Goal: Navigation & Orientation: Find specific page/section

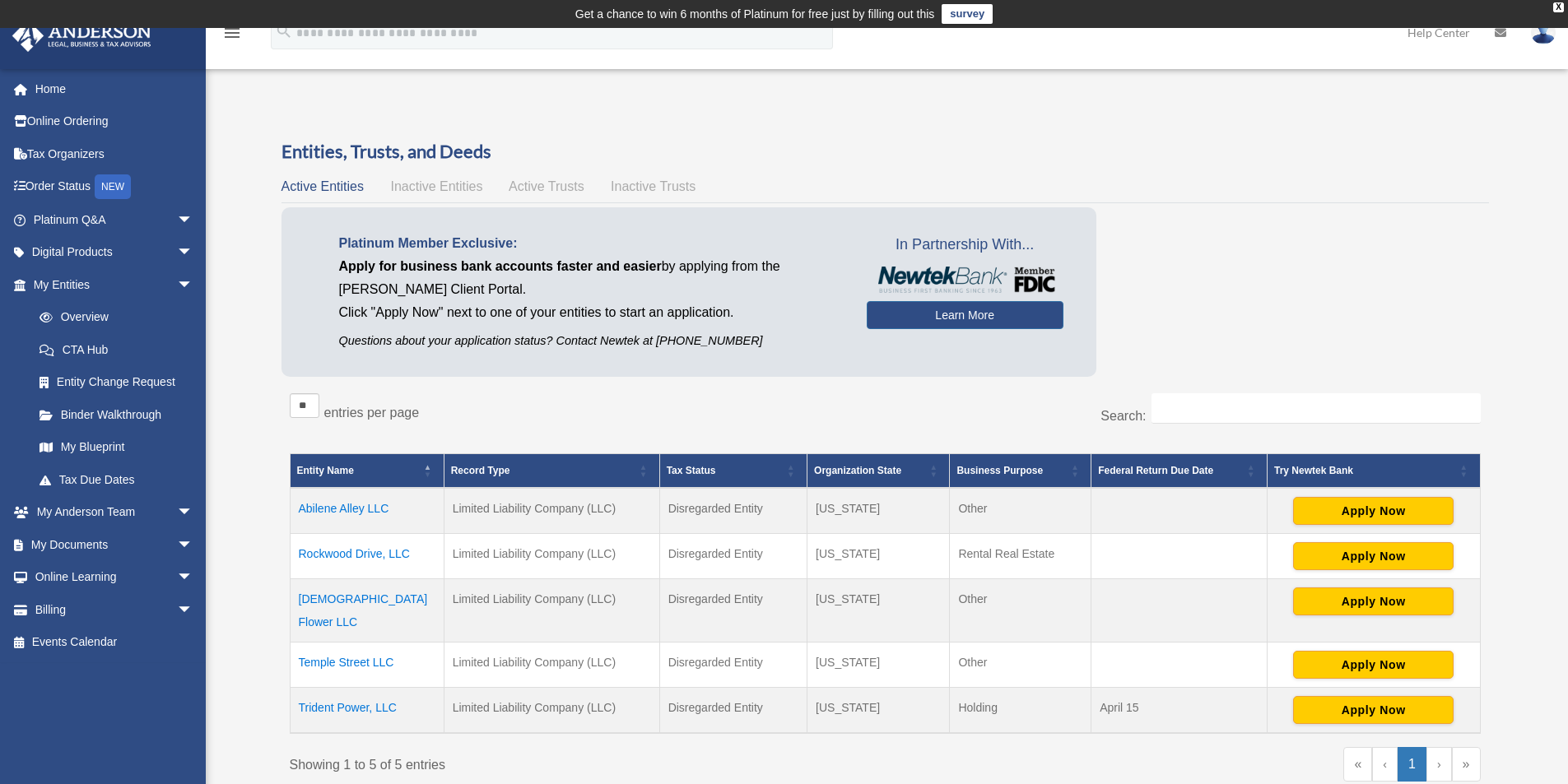
scroll to position [110, 0]
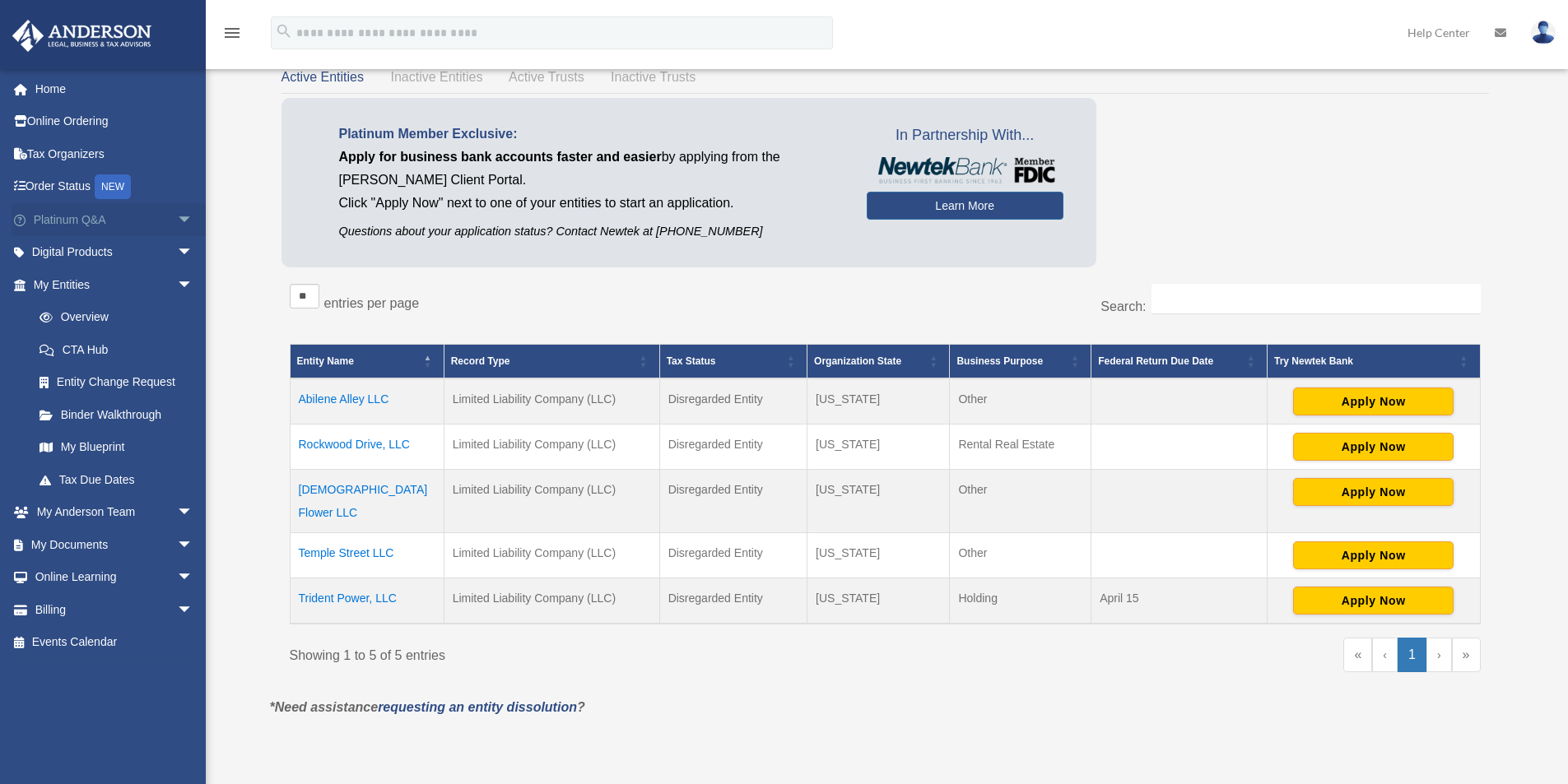
click at [63, 216] on link "Platinum Q&A arrow_drop_down" at bounding box center [114, 220] width 206 height 33
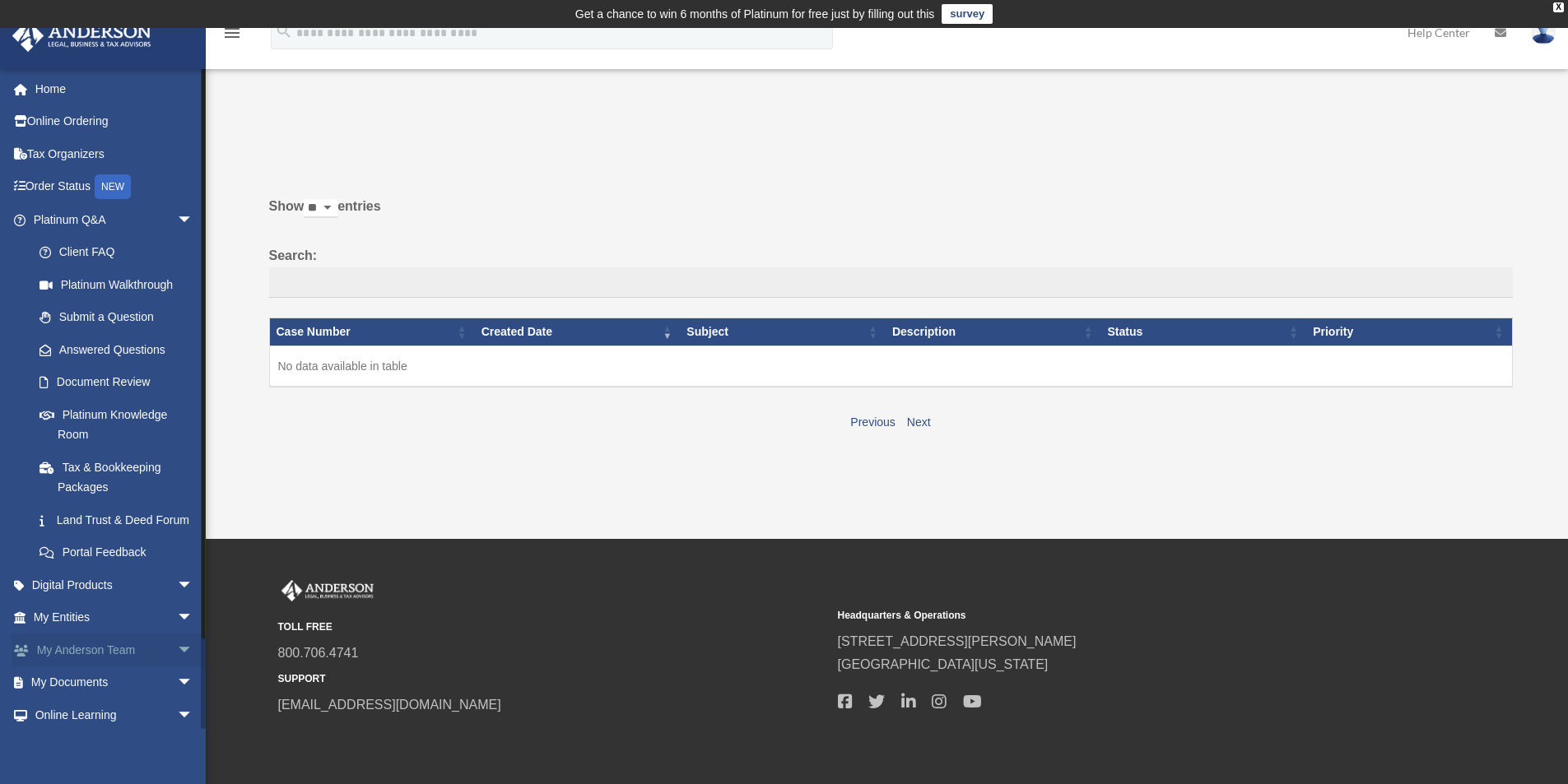
click at [157, 666] on link "My [PERSON_NAME] Team arrow_drop_down" at bounding box center [114, 650] width 206 height 33
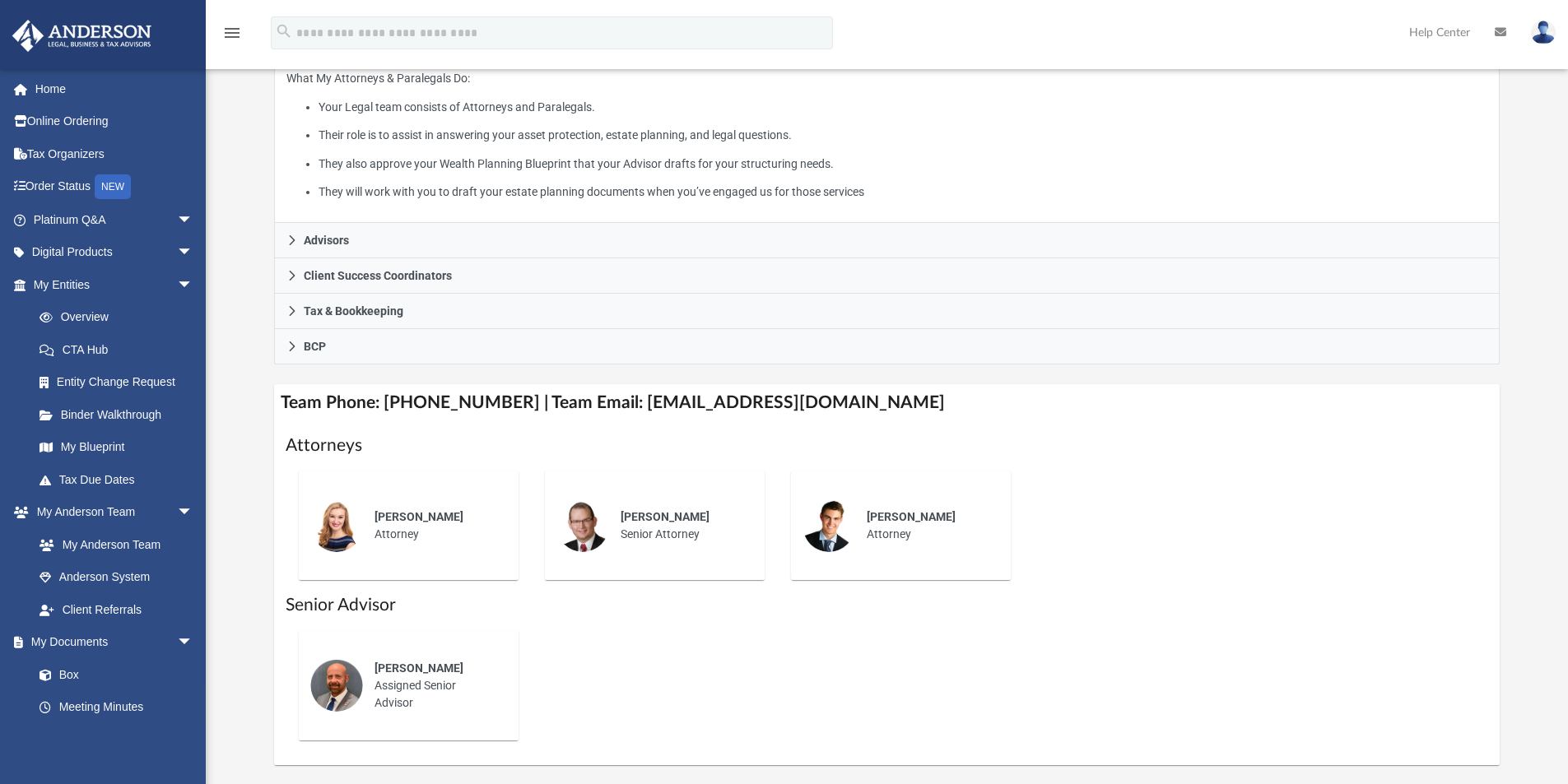
scroll to position [329, 0]
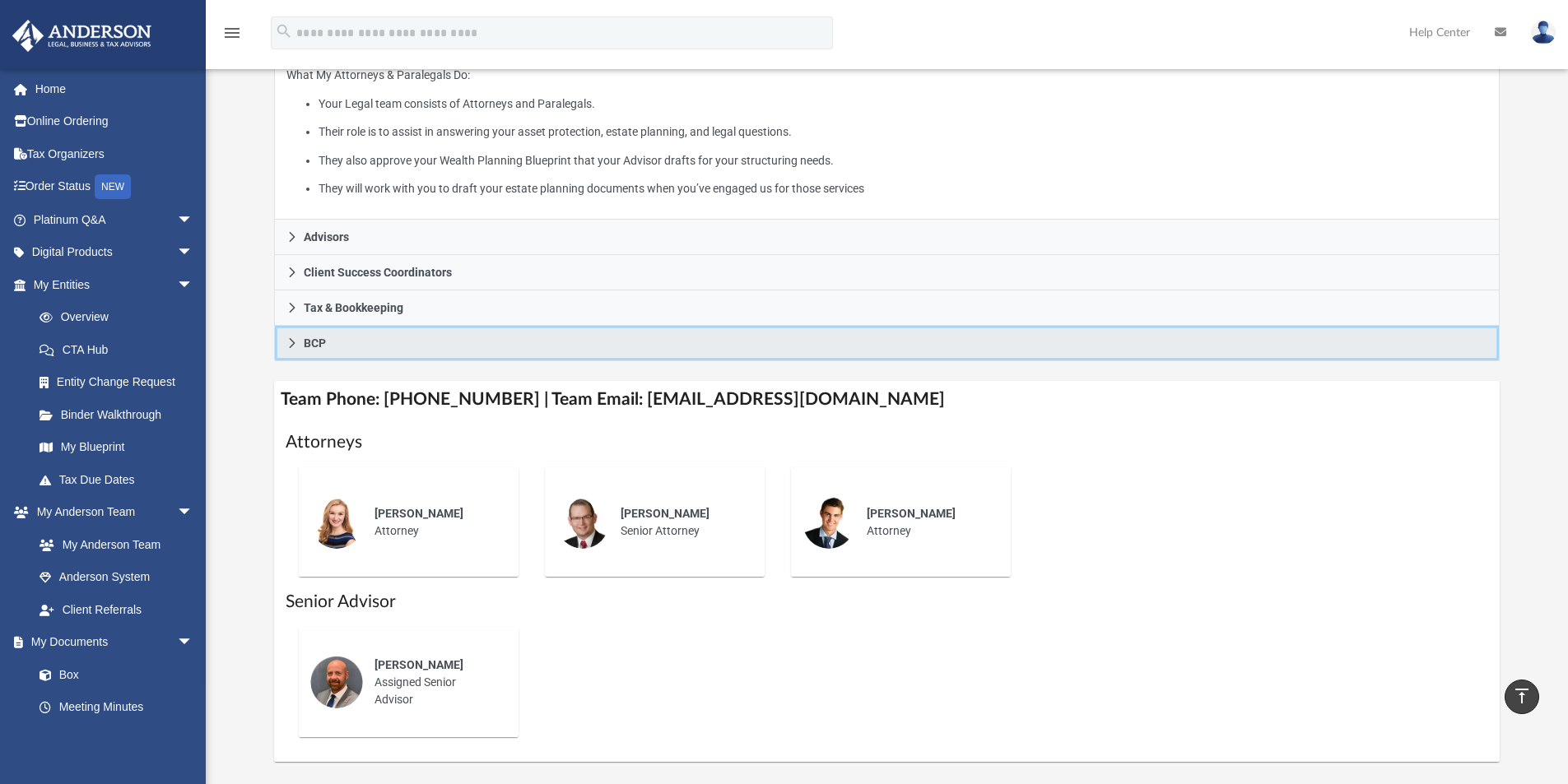
click at [309, 343] on span "BCP" at bounding box center [315, 342] width 23 height 11
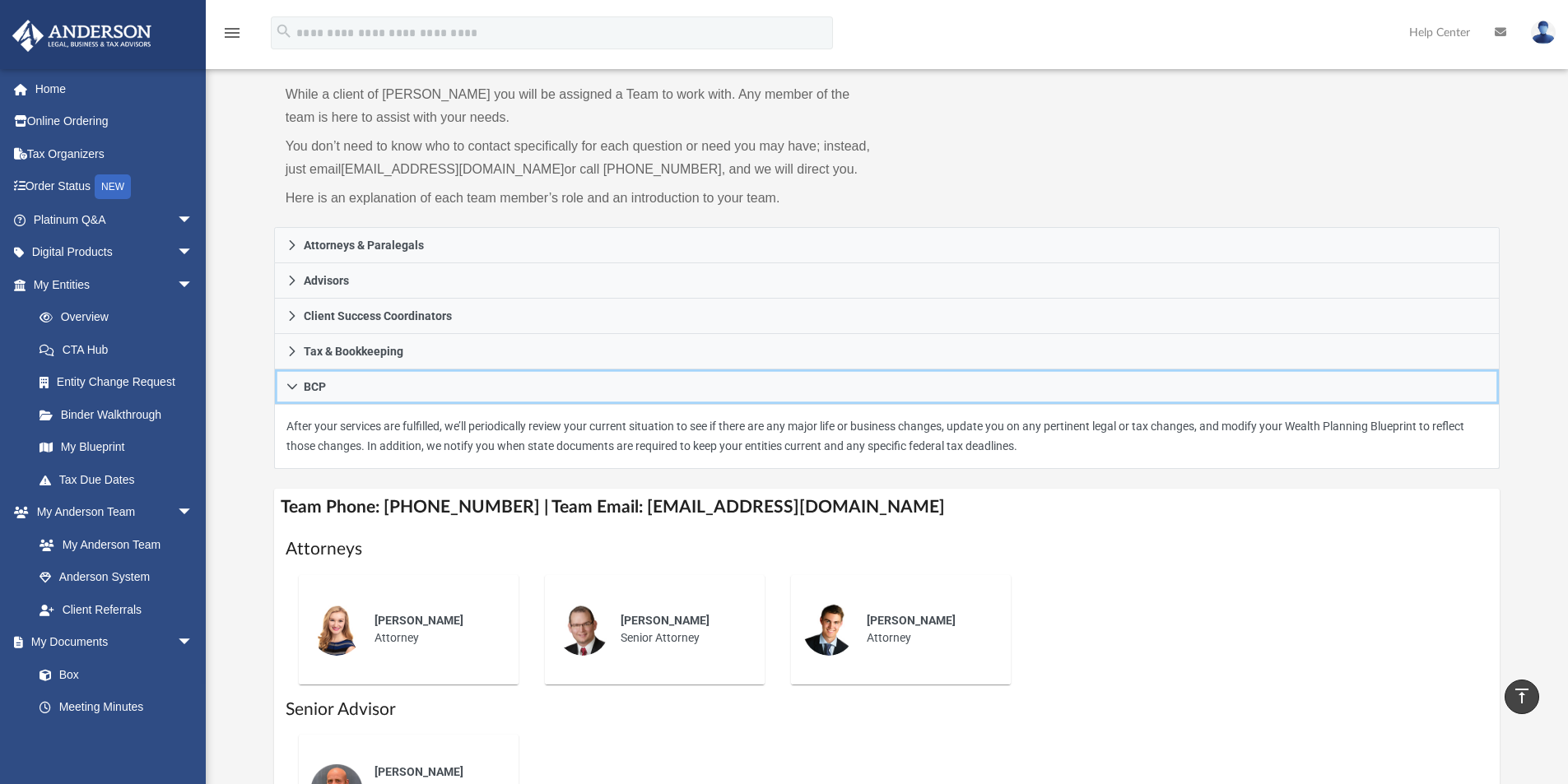
scroll to position [110, 0]
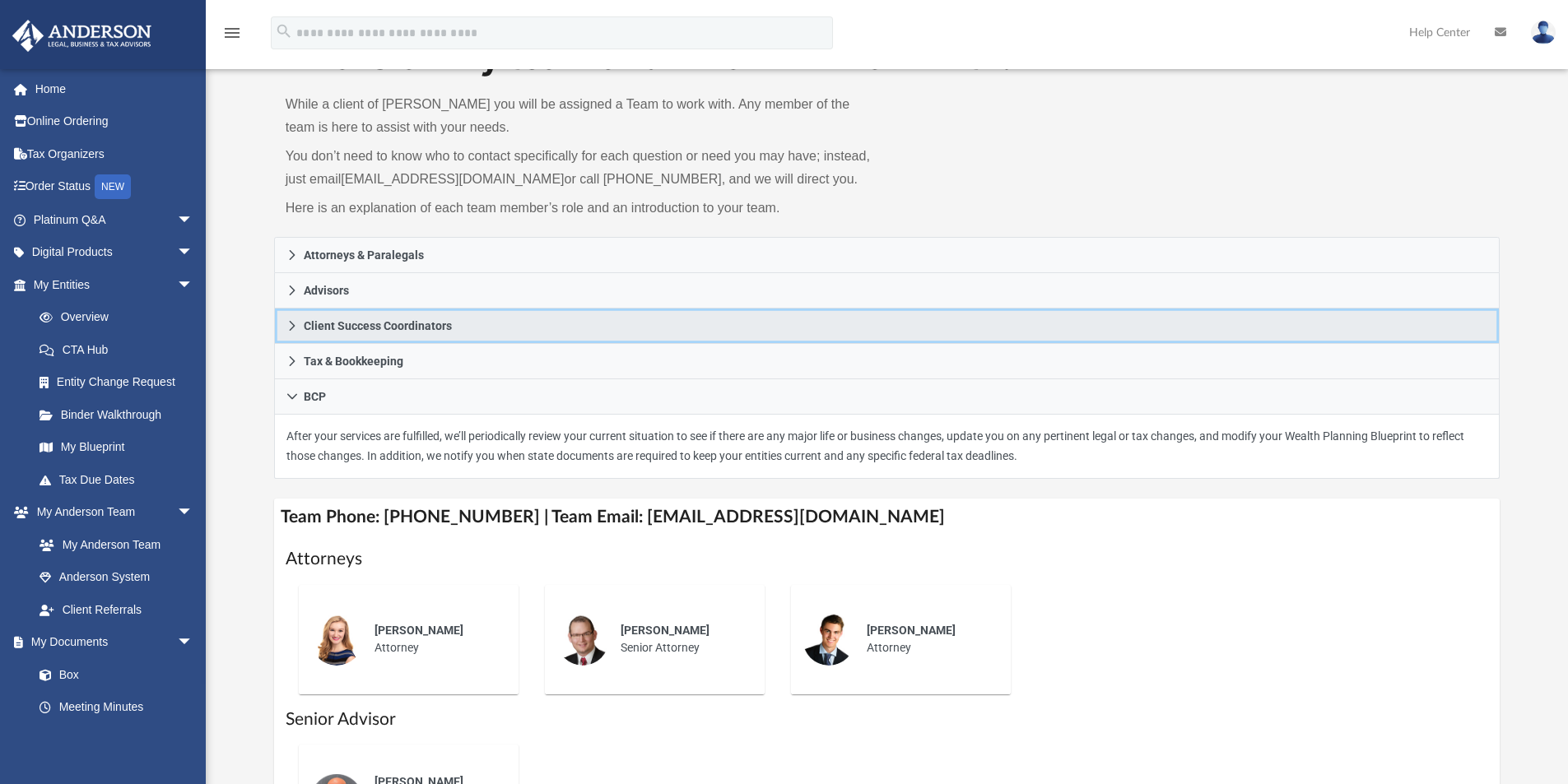
click at [328, 326] on span "Client Success Coordinators" at bounding box center [378, 325] width 148 height 11
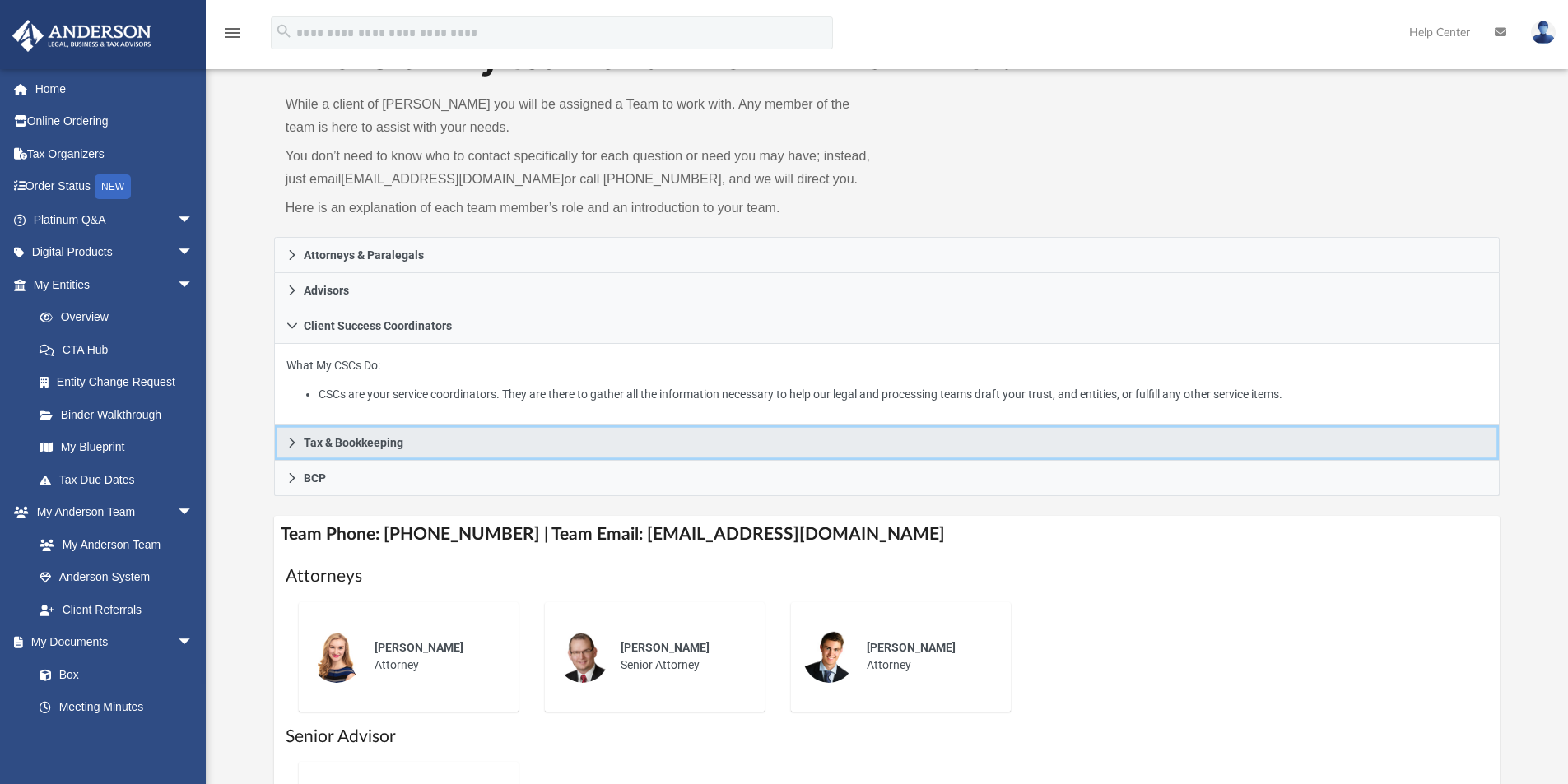
click at [314, 450] on link "Tax & Bookkeeping" at bounding box center [888, 443] width 1227 height 36
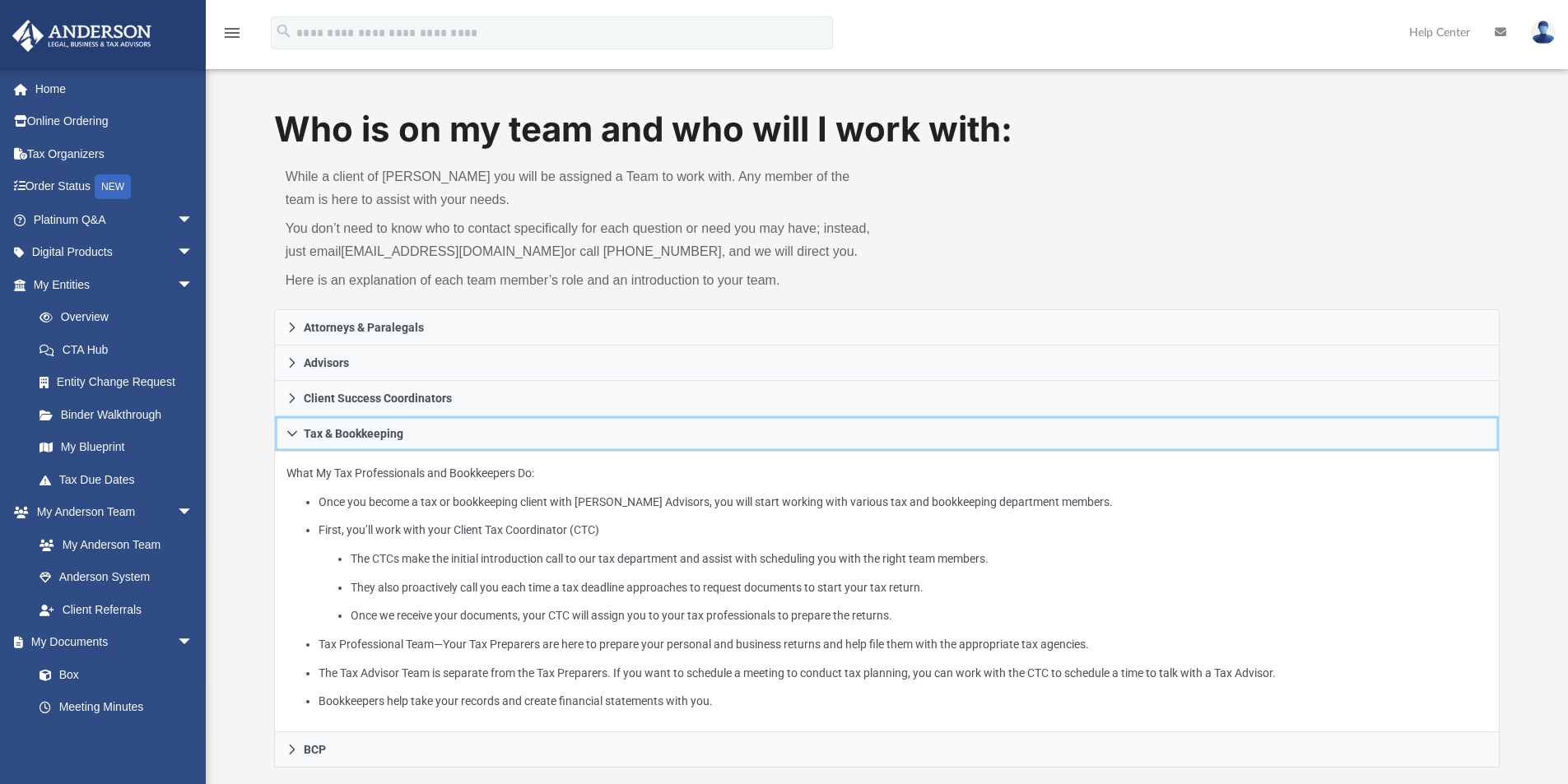
scroll to position [0, 0]
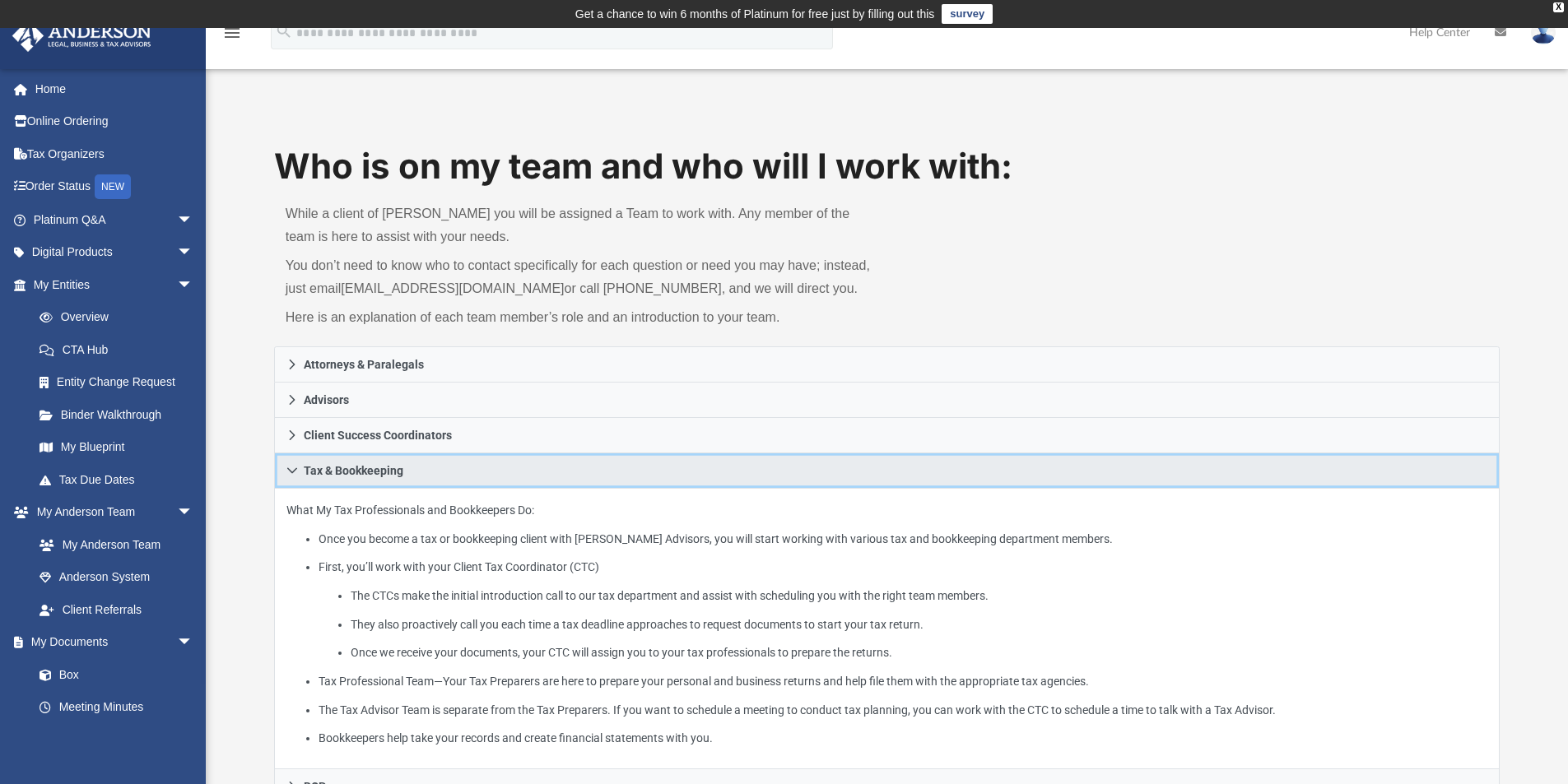
click at [287, 467] on icon at bounding box center [292, 470] width 11 height 11
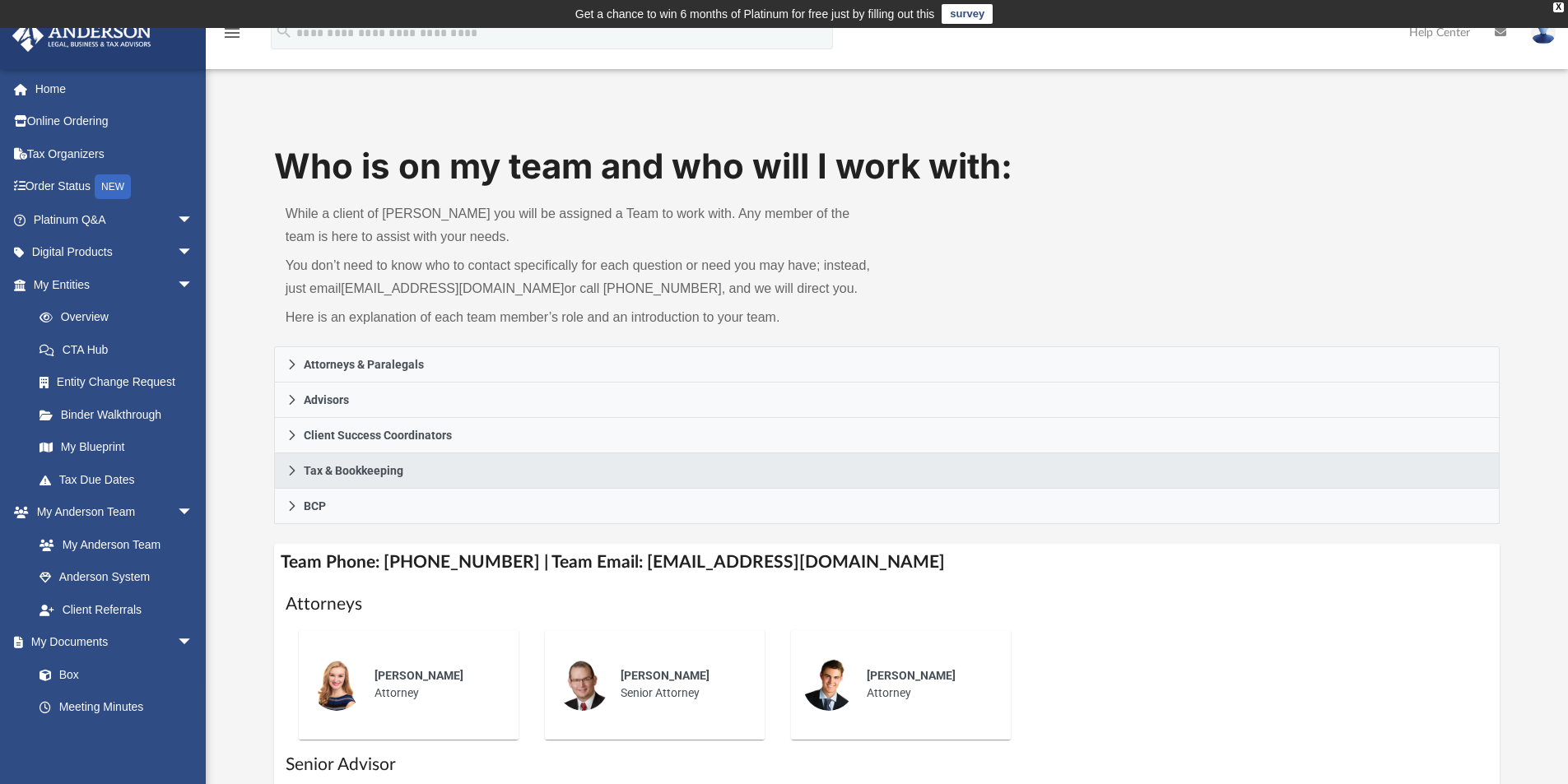
click at [1551, 8] on td "Get a chance to win 6 months of Platinum for free just by filling out this surv…" at bounding box center [784, 14] width 1568 height 28
click at [1558, 3] on div "X" at bounding box center [1558, 7] width 10 height 10
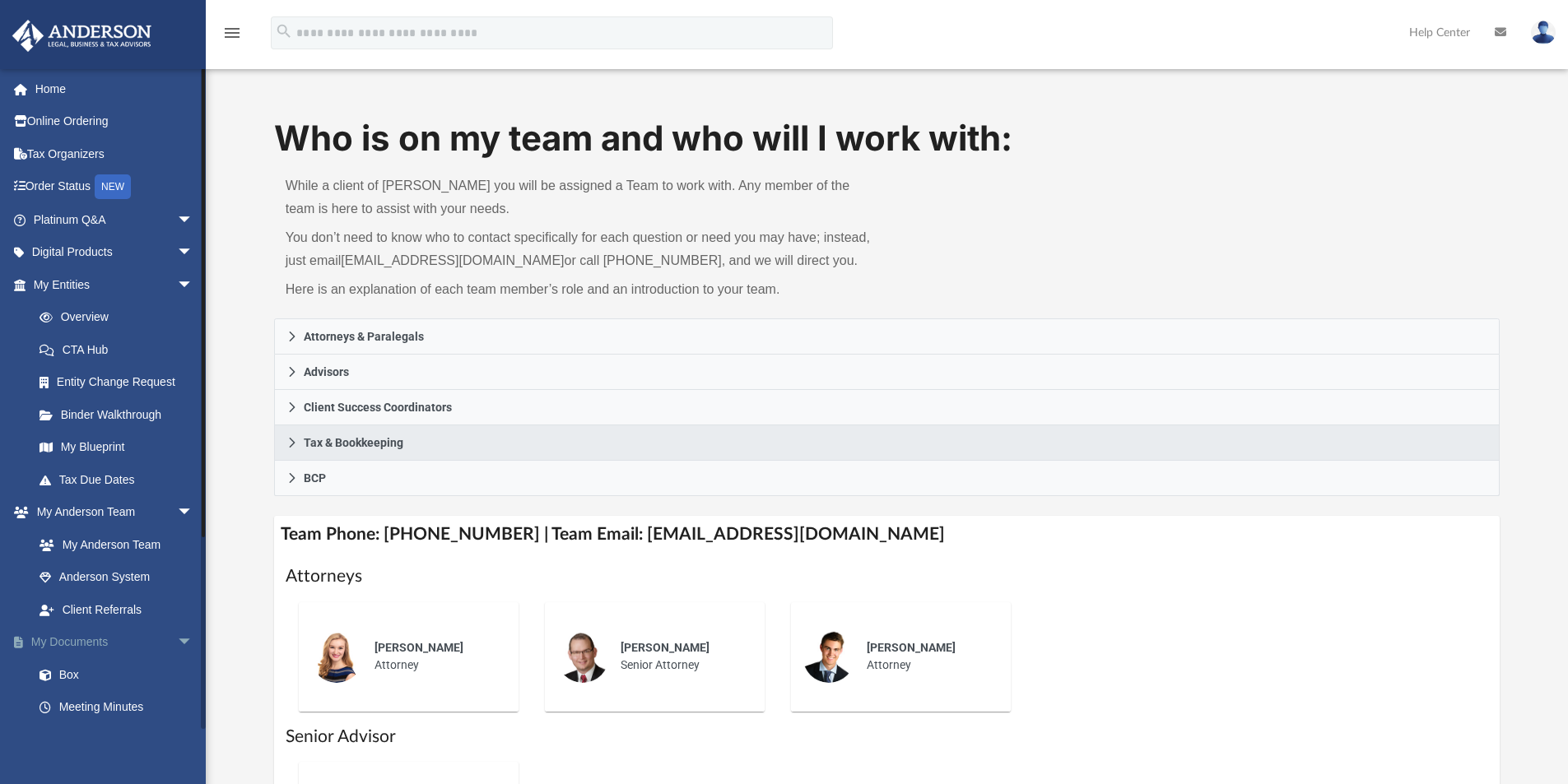
click at [78, 635] on link "My Documents arrow_drop_down" at bounding box center [114, 643] width 206 height 33
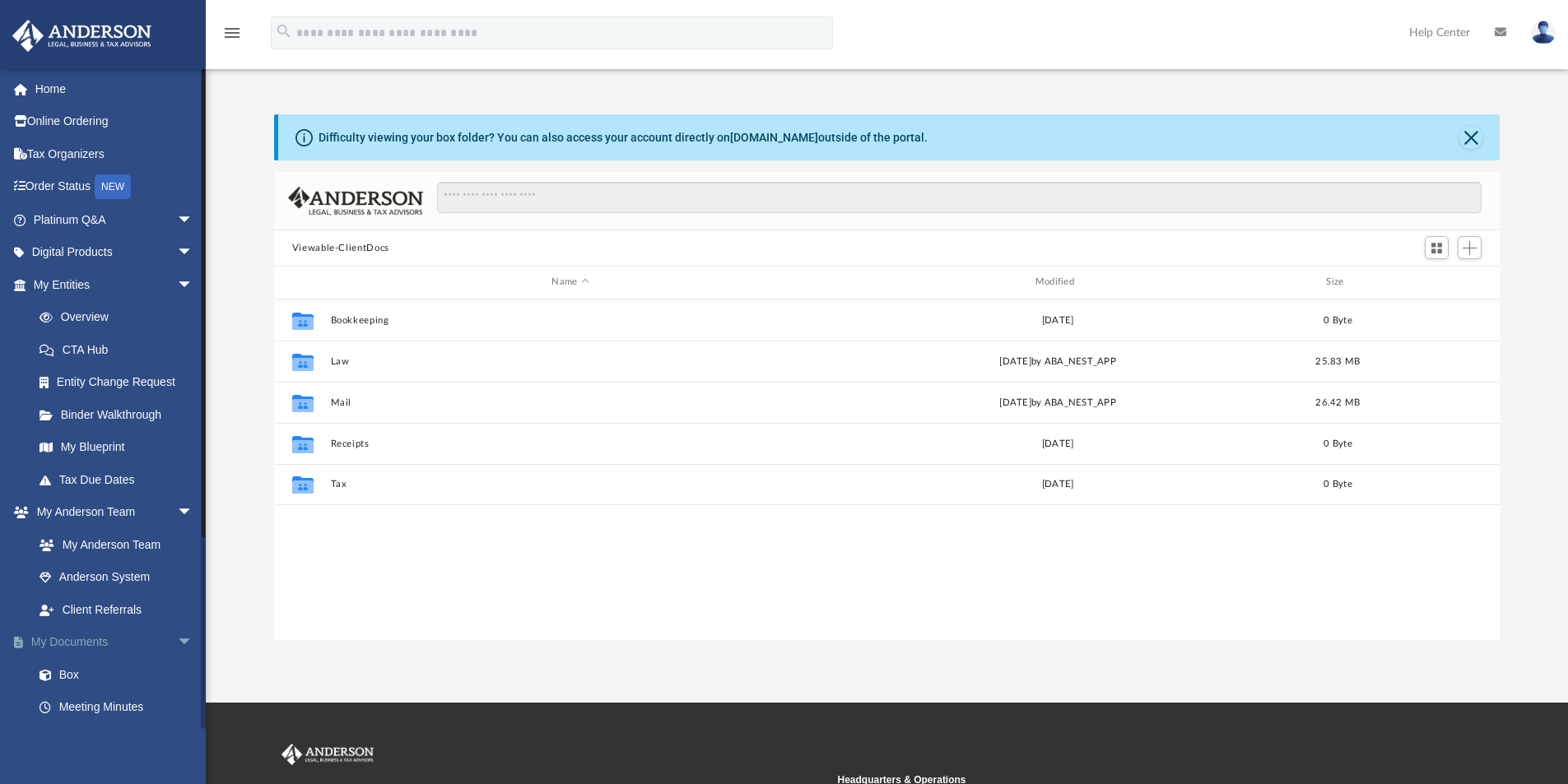
scroll to position [362, 1213]
click at [86, 509] on link "My Anderson Team arrow_drop_down" at bounding box center [114, 513] width 206 height 33
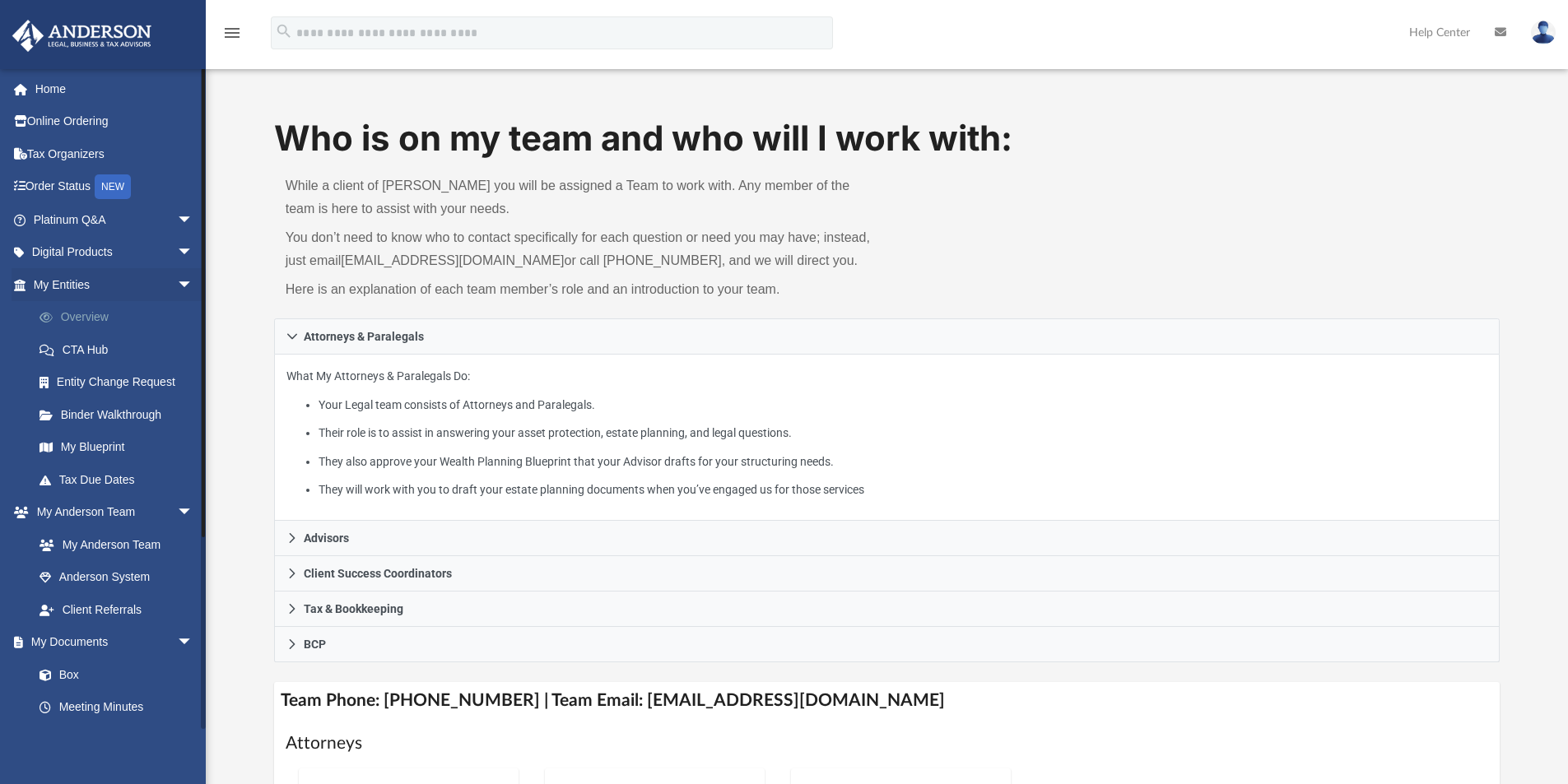
click at [78, 317] on link "Overview" at bounding box center [120, 318] width 195 height 33
click at [57, 89] on link "Home" at bounding box center [114, 89] width 206 height 33
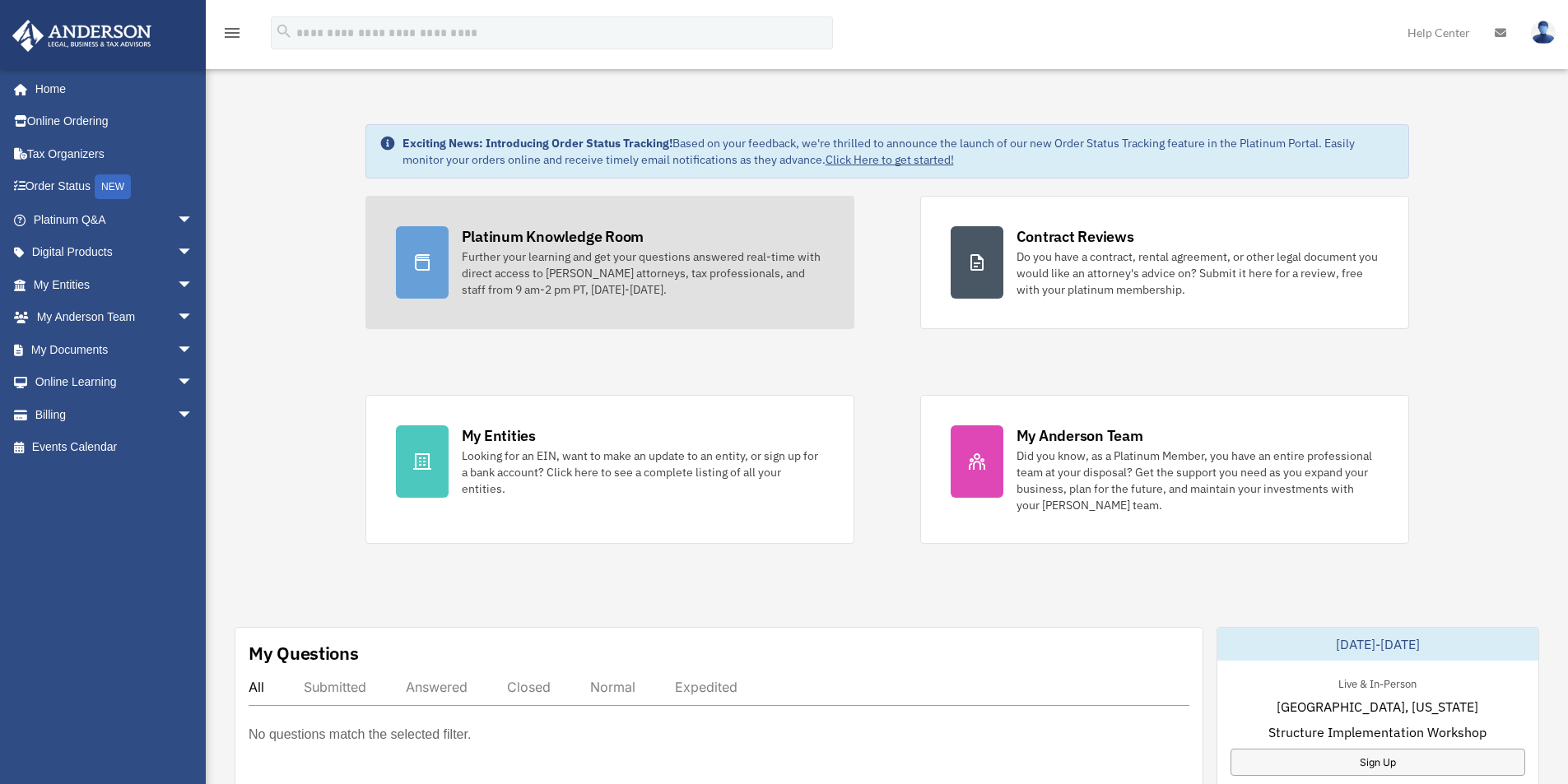
click at [562, 234] on div "Platinum Knowledge Room" at bounding box center [553, 237] width 183 height 21
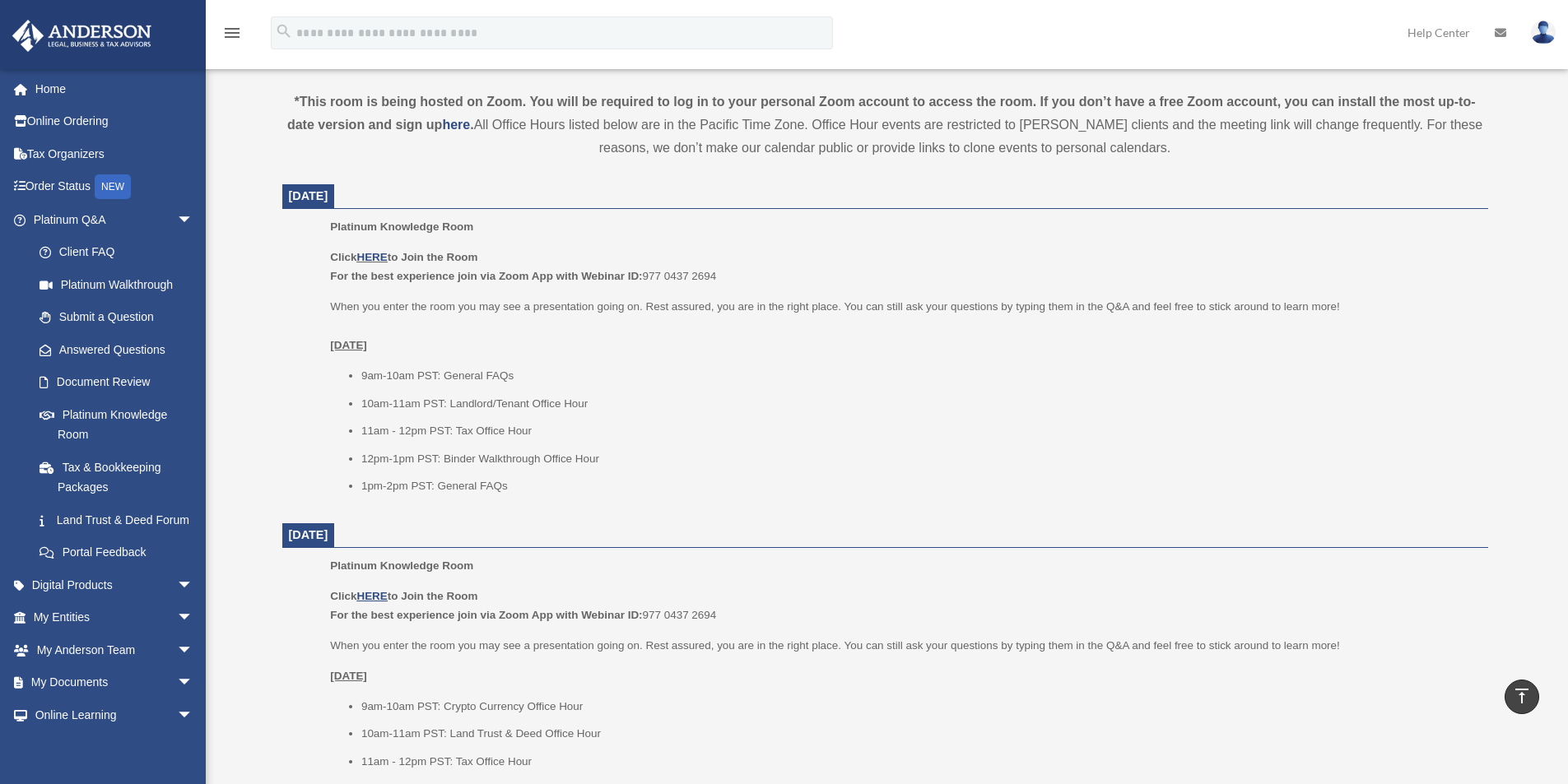
scroll to position [549, 0]
click at [378, 258] on link "HERE" at bounding box center [371, 254] width 30 height 12
